Goal: Find specific page/section: Find specific page/section

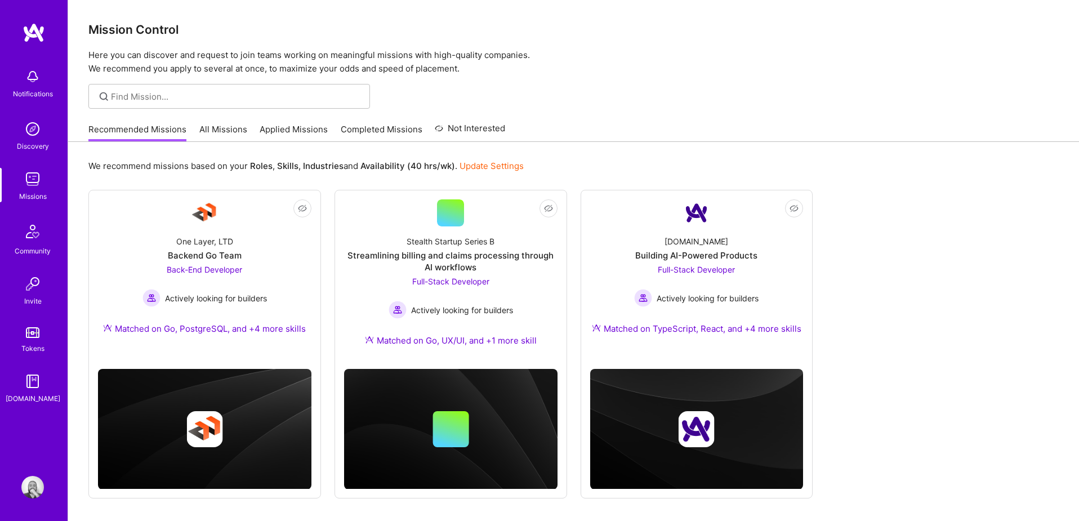
click at [378, 130] on link "Completed Missions" at bounding box center [382, 132] width 82 height 19
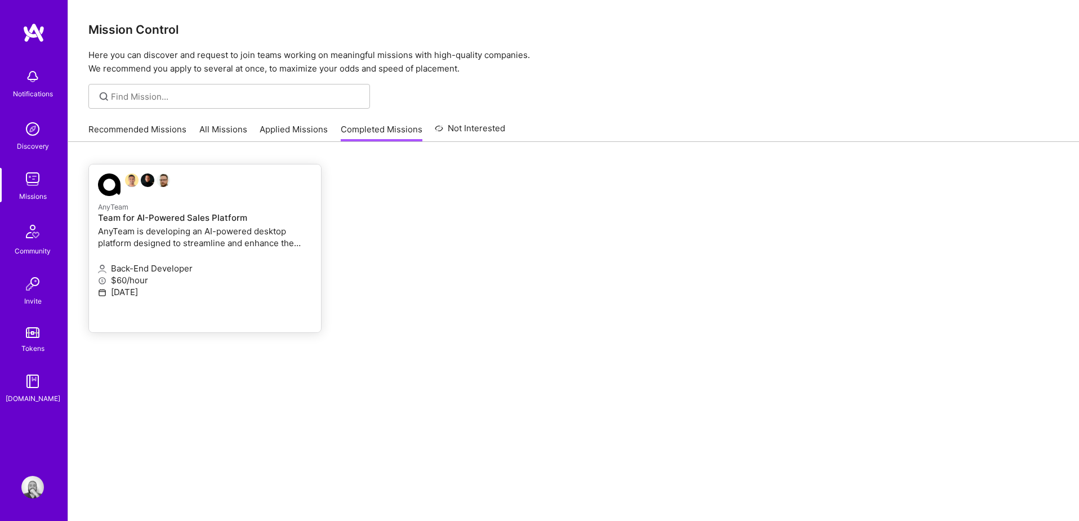
click at [201, 246] on p "AnyTeam is developing an AI-powered desktop platform designed to streamline and…" at bounding box center [205, 237] width 214 height 24
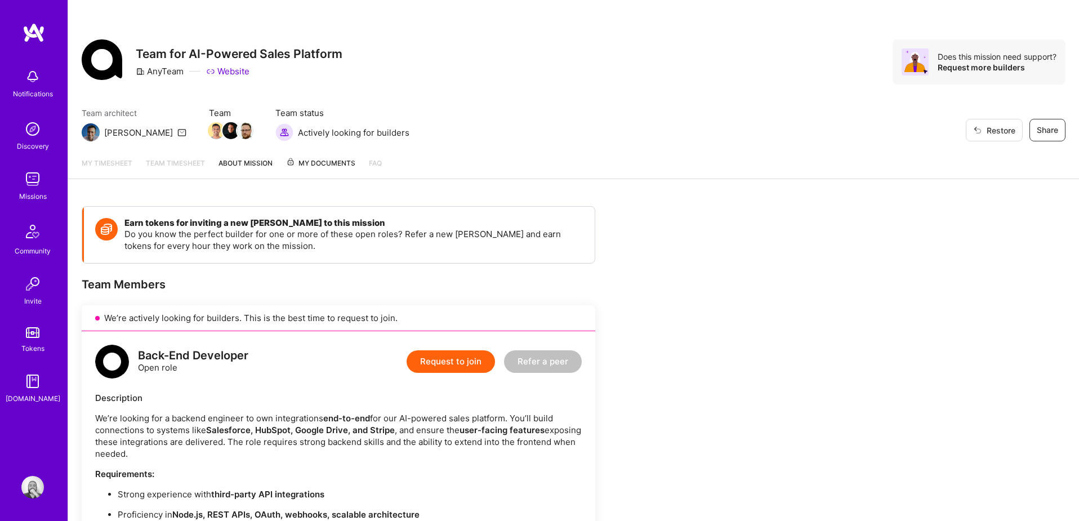
click at [336, 161] on span "My Documents" at bounding box center [320, 163] width 69 height 12
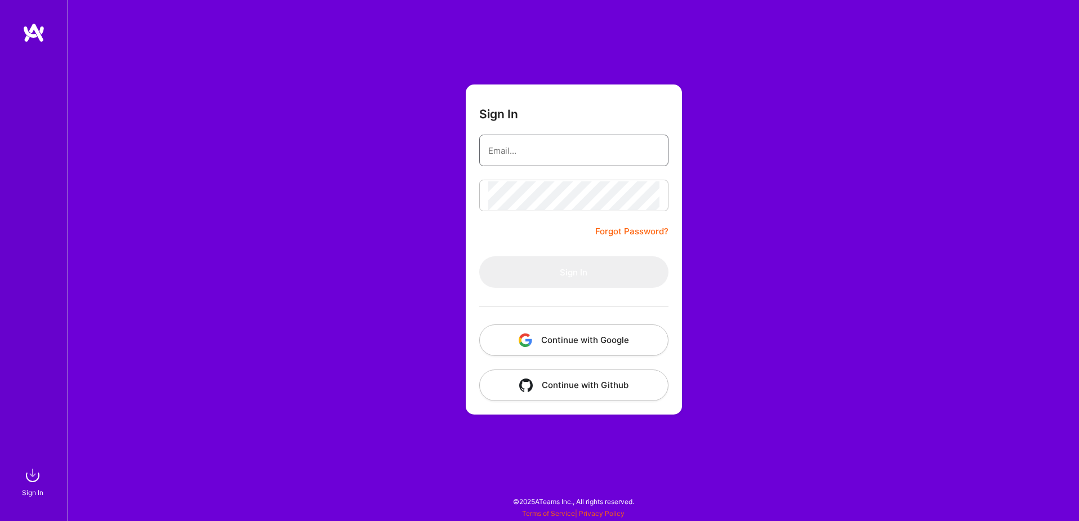
type input "[EMAIL_ADDRESS][DOMAIN_NAME]"
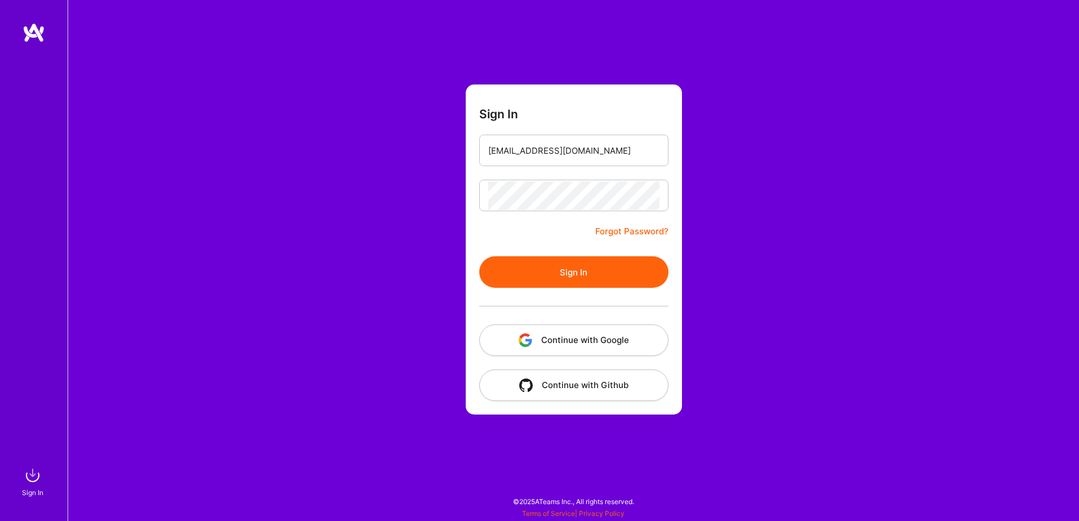
click at [600, 333] on button "Continue with Google" at bounding box center [573, 340] width 189 height 32
